Goal: Information Seeking & Learning: Check status

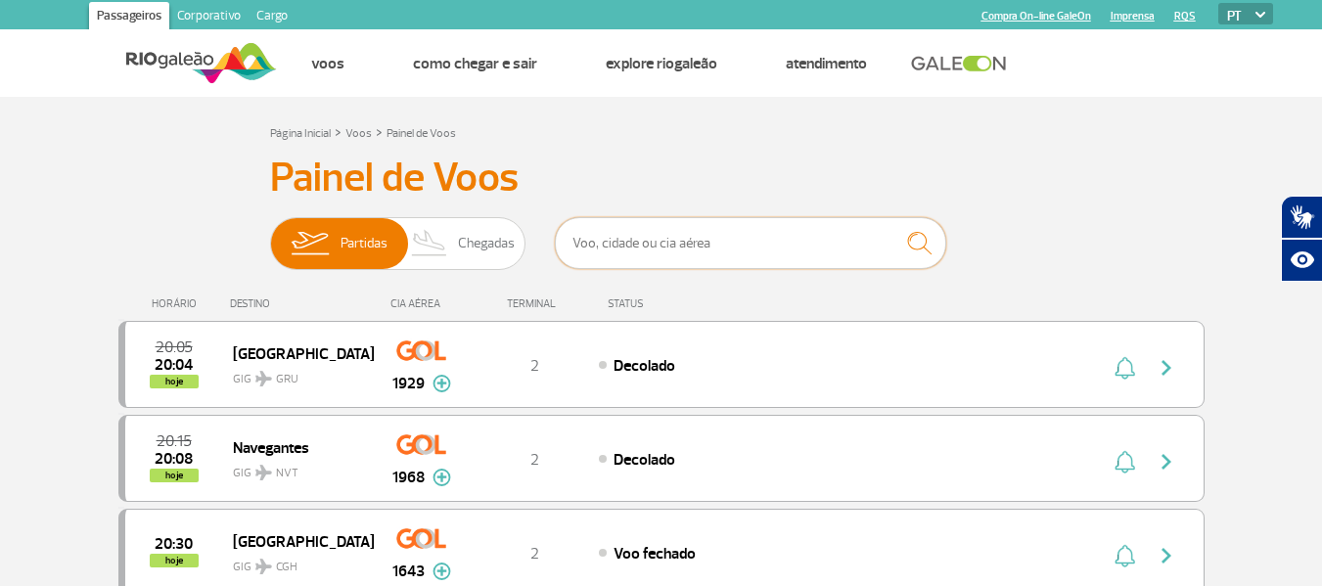
click at [731, 237] on input "text" at bounding box center [750, 243] width 391 height 52
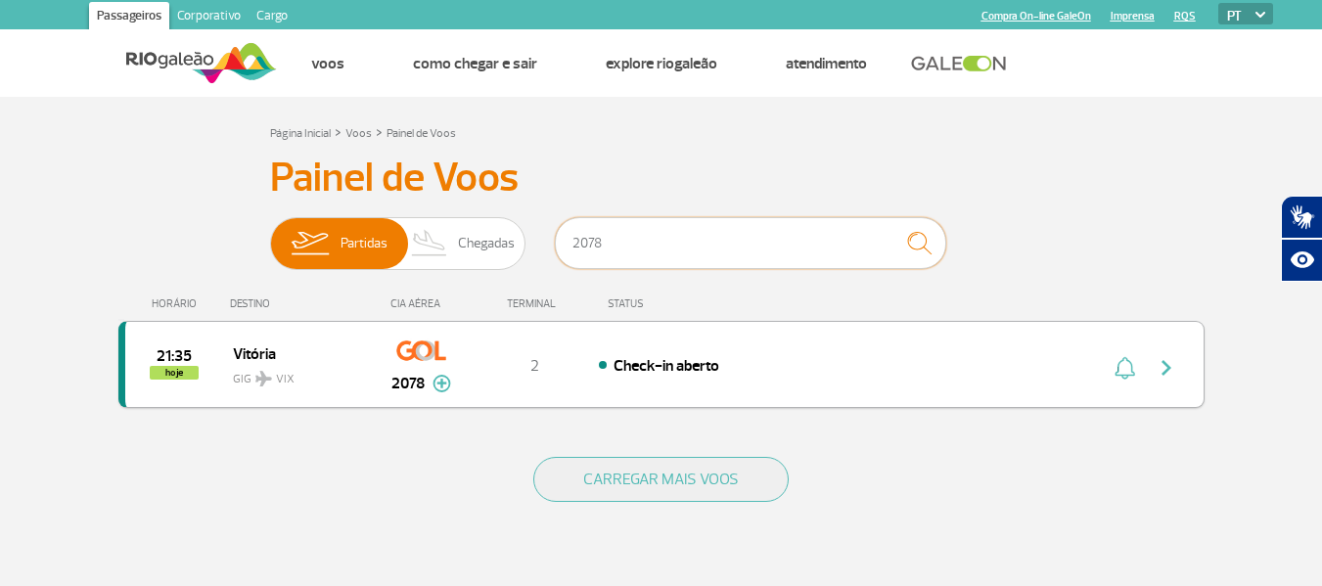
type input "2078"
click at [1182, 376] on button "button" at bounding box center [1171, 364] width 45 height 31
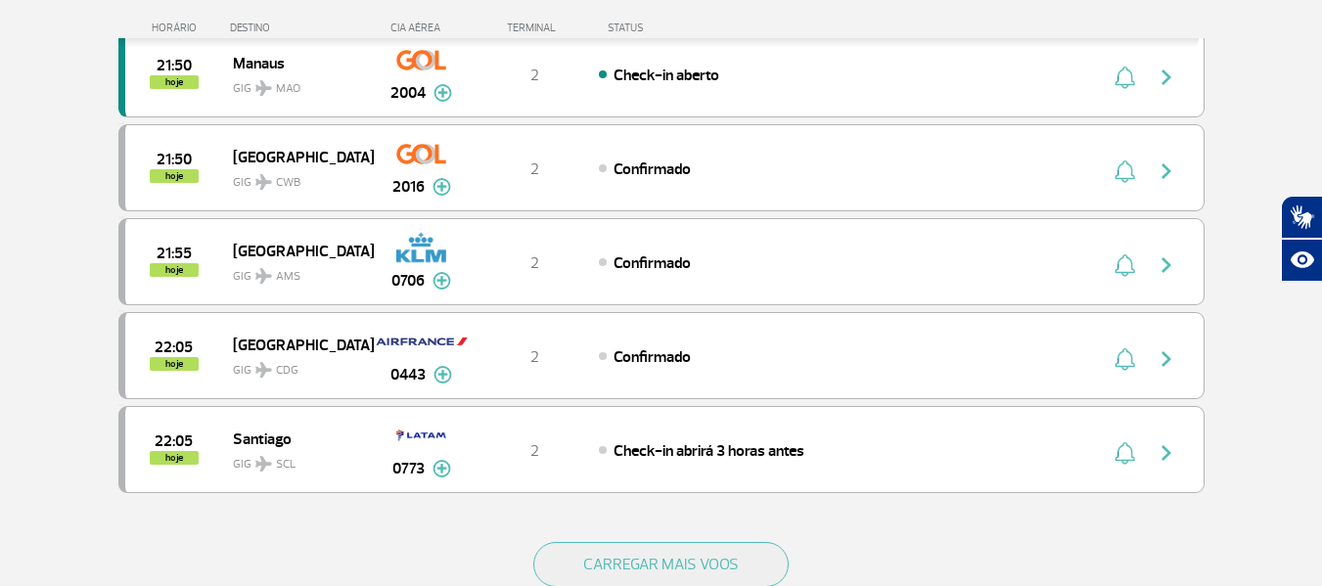
scroll to position [1761, 0]
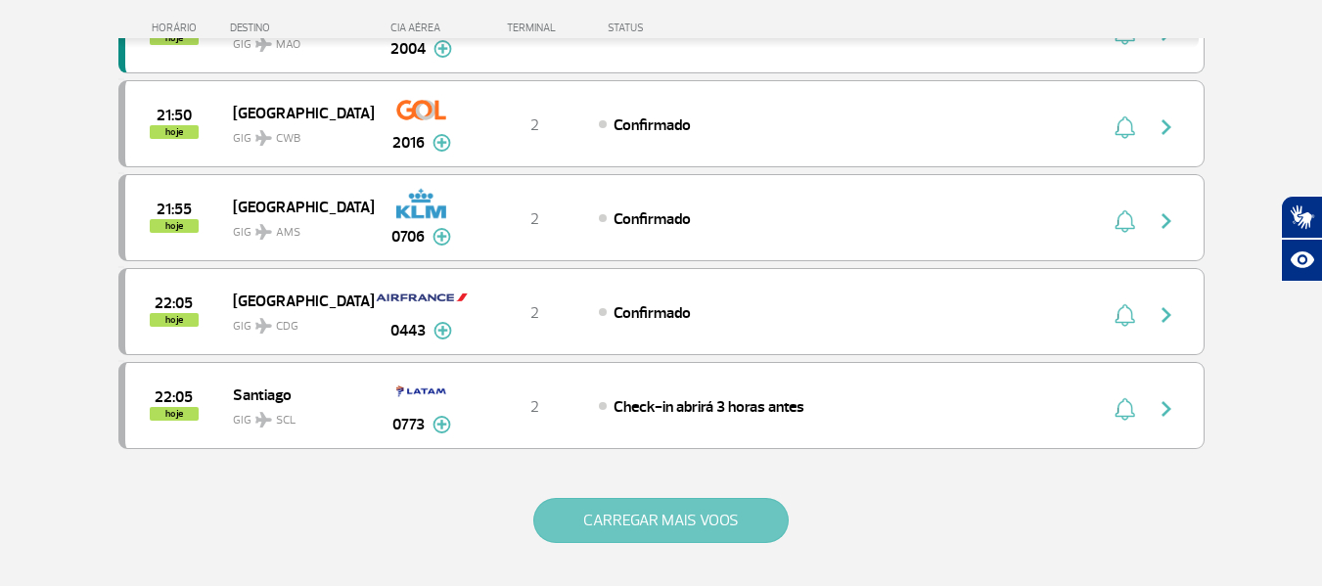
click at [712, 534] on button "CARREGAR MAIS VOOS" at bounding box center [660, 520] width 255 height 45
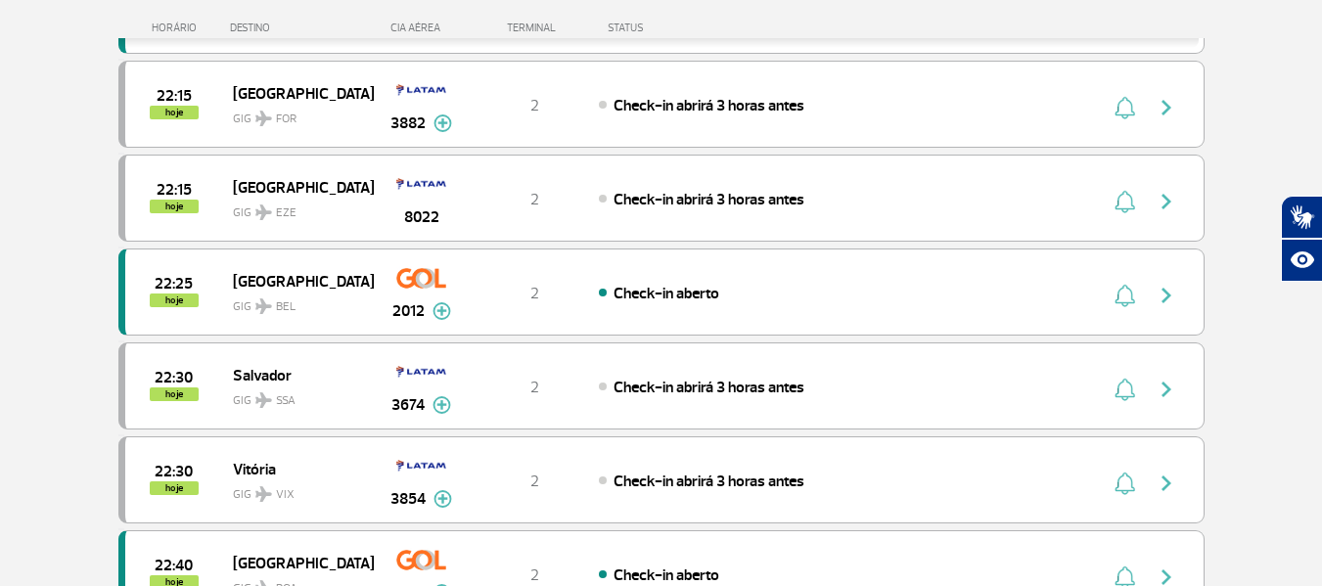
scroll to position [2153, 0]
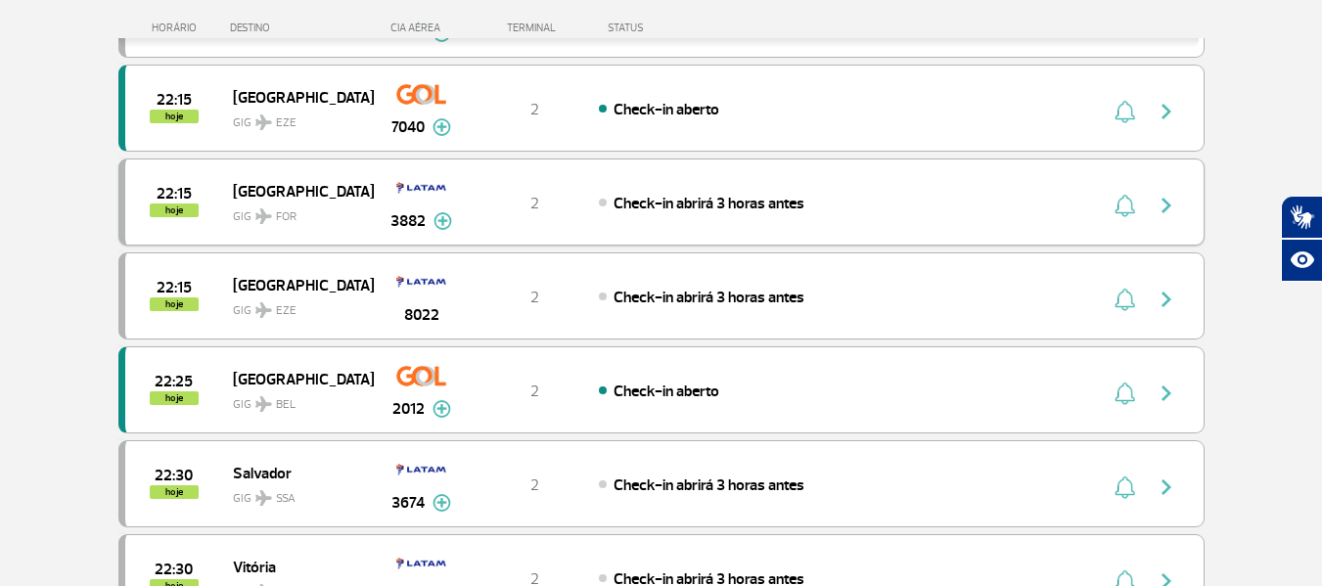
click at [347, 204] on span "GIG FOR" at bounding box center [295, 212] width 125 height 28
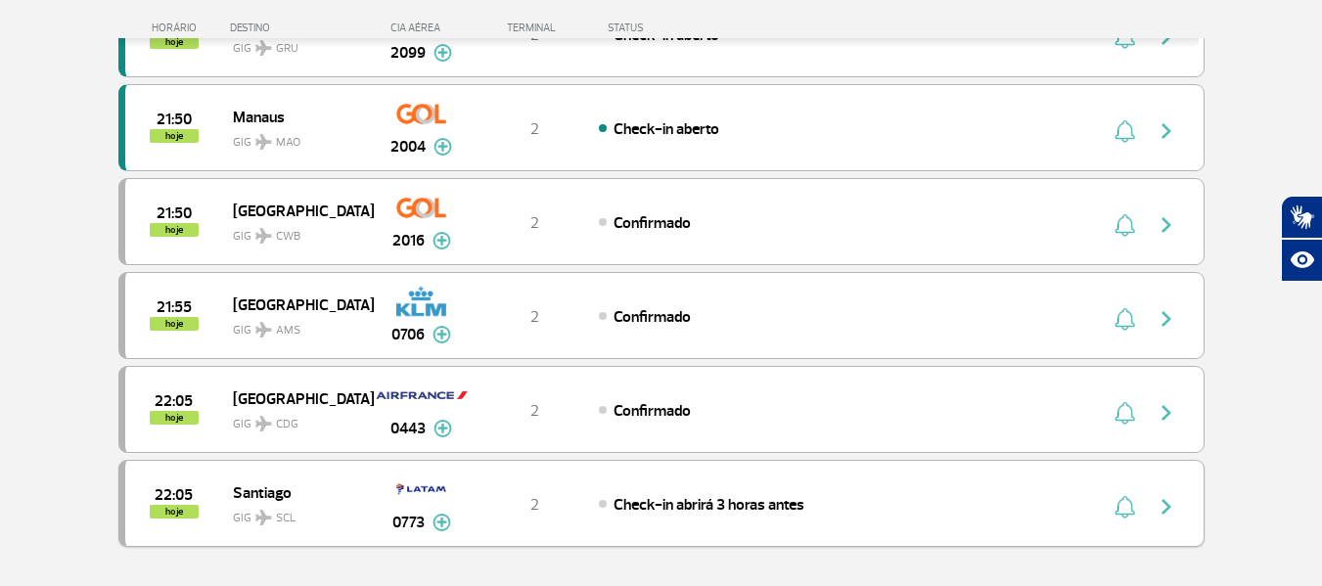
scroll to position [1761, 0]
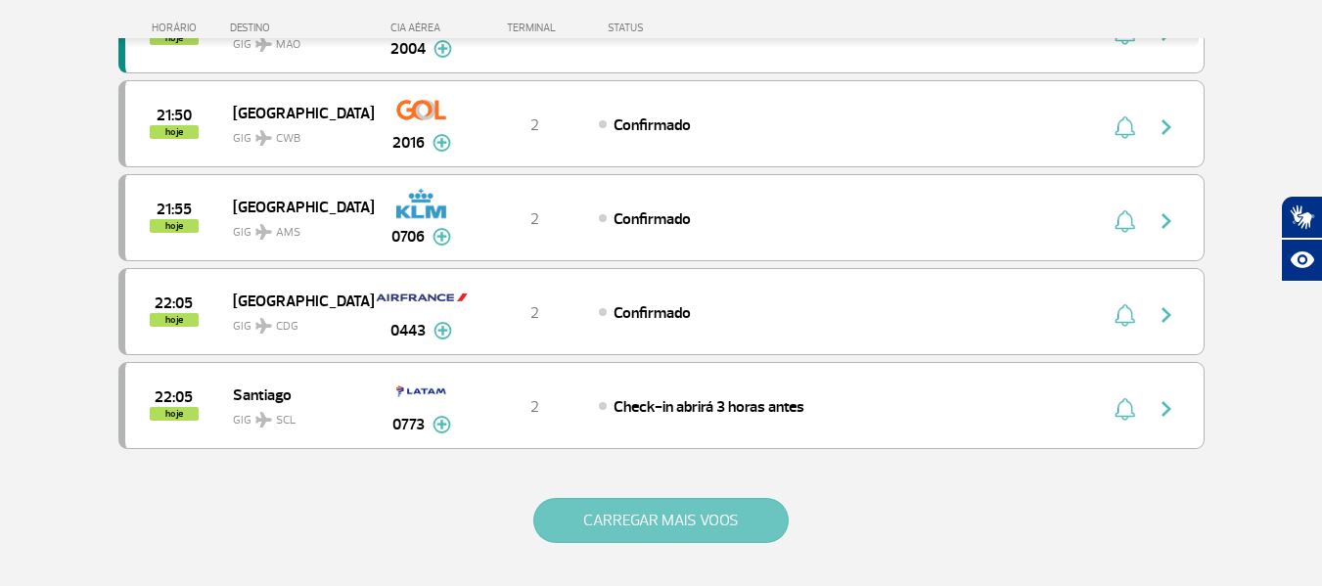
click at [624, 516] on button "CARREGAR MAIS VOOS" at bounding box center [660, 520] width 255 height 45
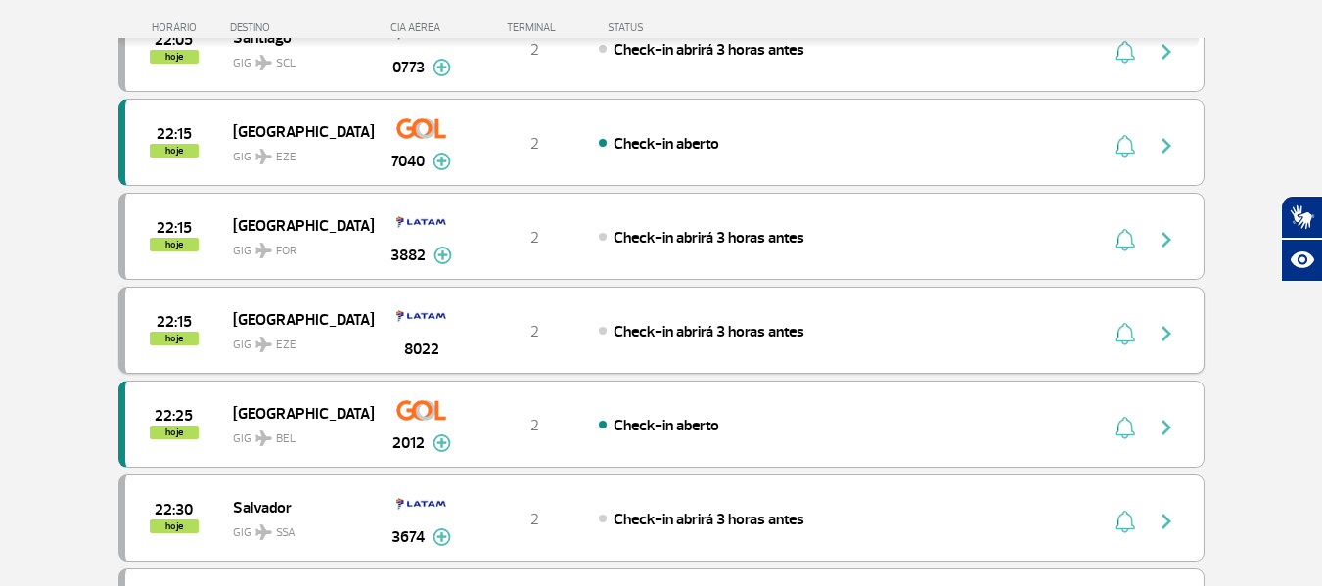
scroll to position [2153, 0]
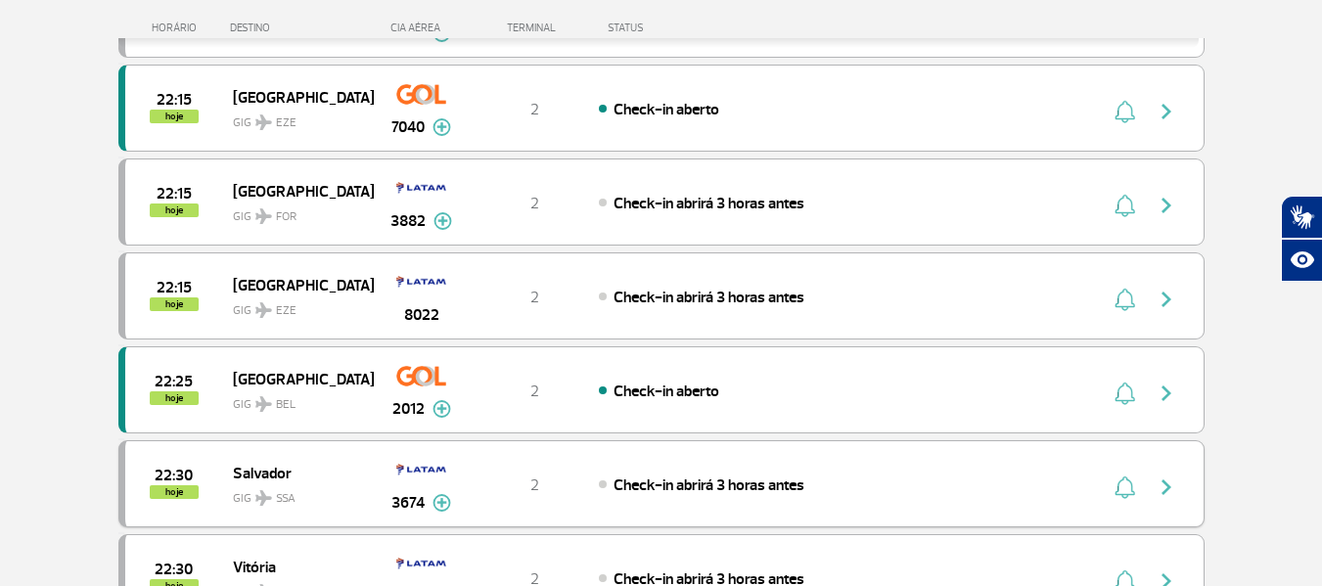
click at [292, 474] on span "Salvador" at bounding box center [295, 472] width 125 height 25
